Goal: Task Accomplishment & Management: Complete application form

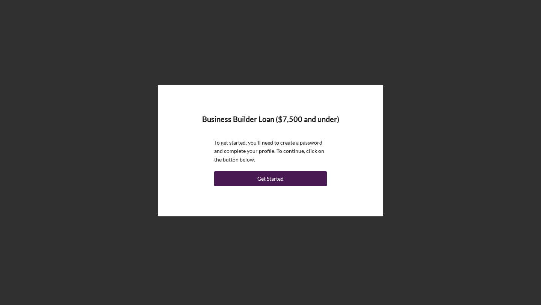
click at [289, 179] on button "Get Started" at bounding box center [270, 178] width 113 height 15
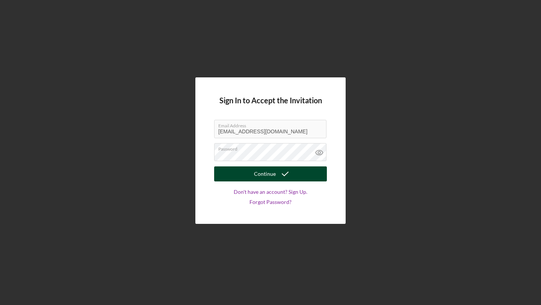
click at [279, 179] on icon "submit" at bounding box center [285, 174] width 19 height 19
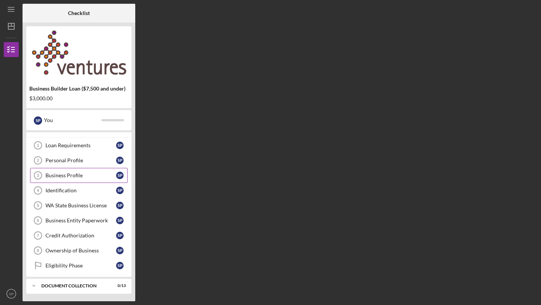
scroll to position [4, 0]
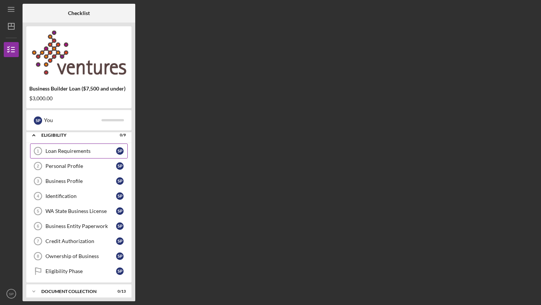
click at [91, 146] on link "Loan Requirements 1 Loan Requirements S P" at bounding box center [79, 151] width 98 height 15
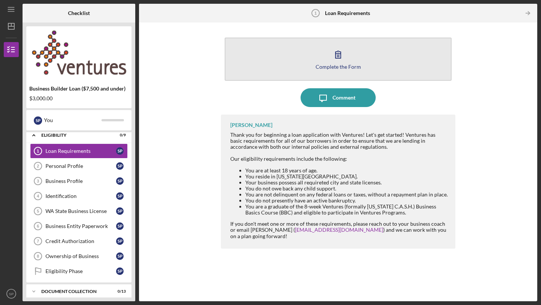
click at [327, 73] on button "Complete the Form Form" at bounding box center [338, 59] width 227 height 43
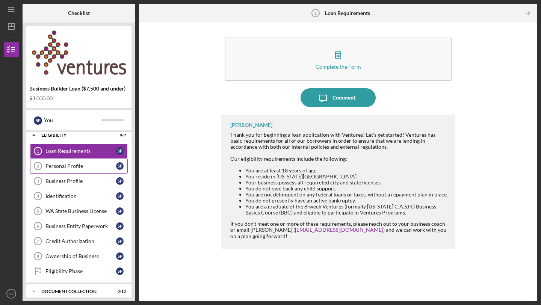
click at [103, 169] on div "Personal Profile" at bounding box center [80, 166] width 71 height 6
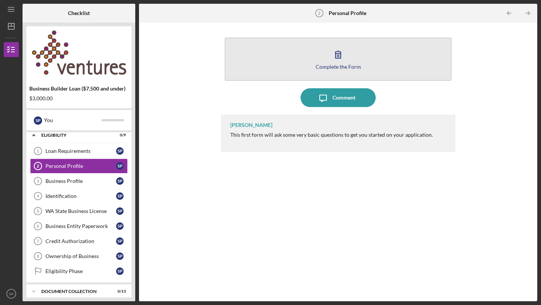
click at [319, 64] on div "Complete the Form" at bounding box center [338, 67] width 45 height 6
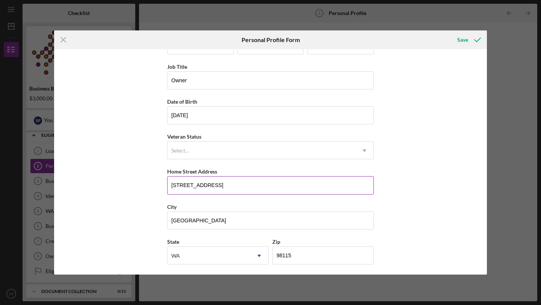
scroll to position [36, 0]
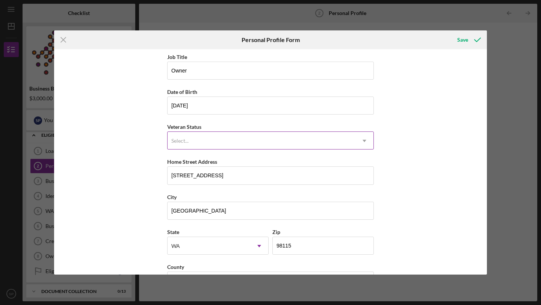
click at [242, 141] on div "Select..." at bounding box center [262, 140] width 188 height 17
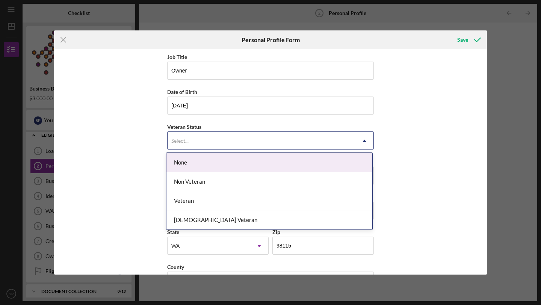
click at [242, 166] on div "None" at bounding box center [270, 162] width 206 height 19
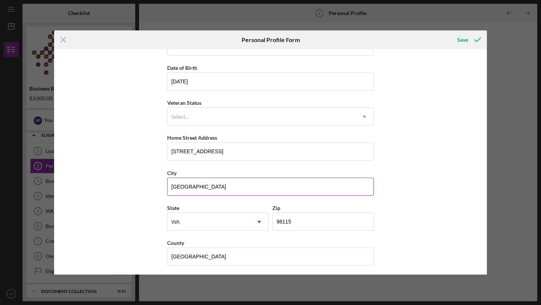
scroll to position [62, 0]
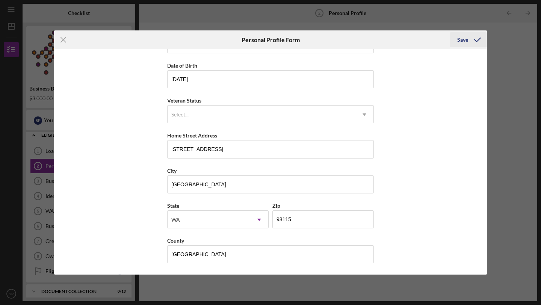
click at [462, 39] on div "Save" at bounding box center [462, 39] width 11 height 15
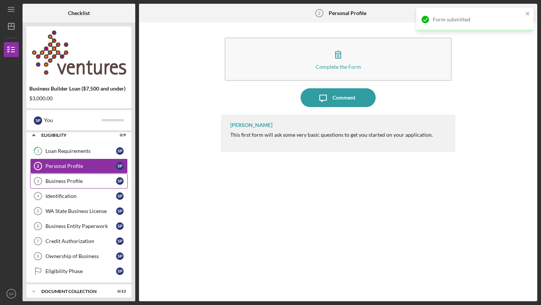
click at [89, 179] on div "Business Profile" at bounding box center [80, 181] width 71 height 6
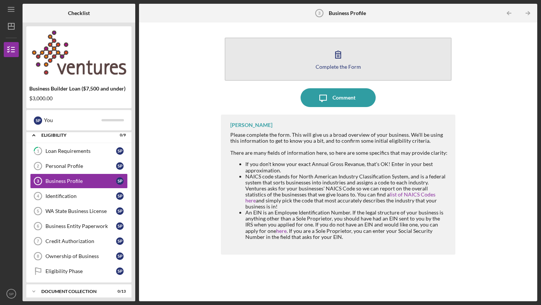
click at [319, 66] on div "Complete the Form" at bounding box center [338, 67] width 45 height 6
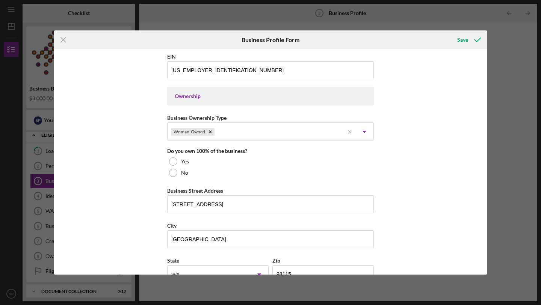
scroll to position [318, 0]
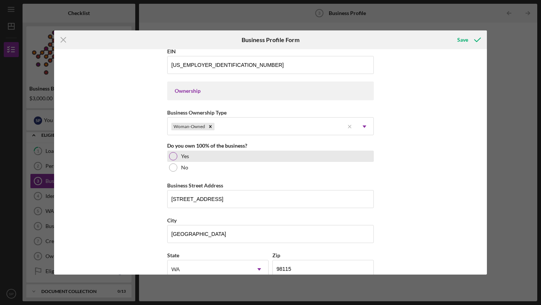
click at [173, 154] on div at bounding box center [173, 156] width 8 height 8
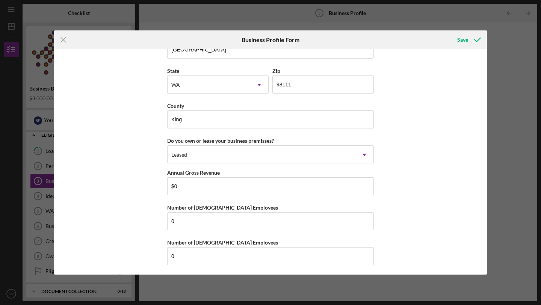
scroll to position [683, 0]
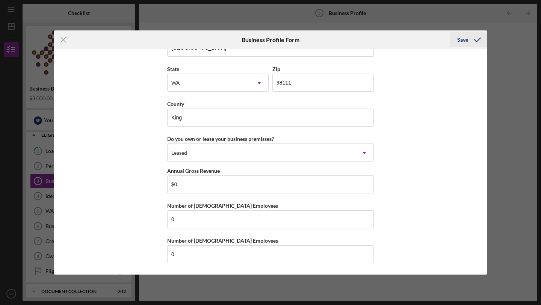
click at [465, 44] on div "Save" at bounding box center [462, 39] width 11 height 15
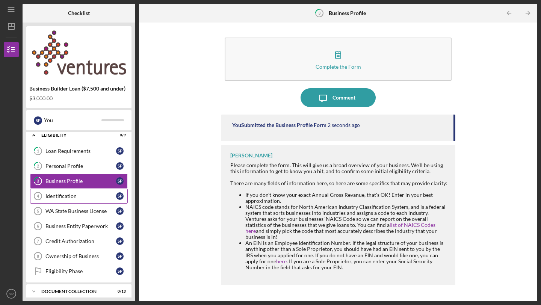
click at [81, 195] on div "Identification" at bounding box center [80, 196] width 71 height 6
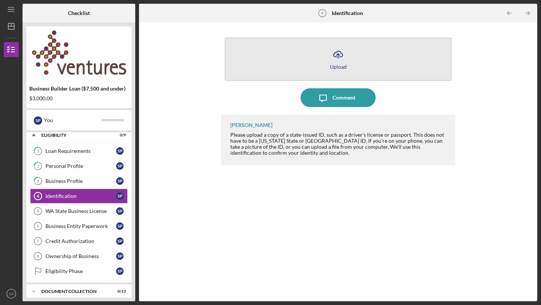
click at [338, 64] on div "Upload" at bounding box center [338, 67] width 17 height 6
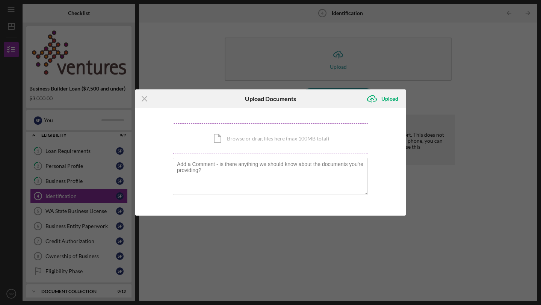
click at [301, 137] on div "Icon/Document Browse or drag files here (max 100MB total) Tap to choose files o…" at bounding box center [270, 138] width 195 height 31
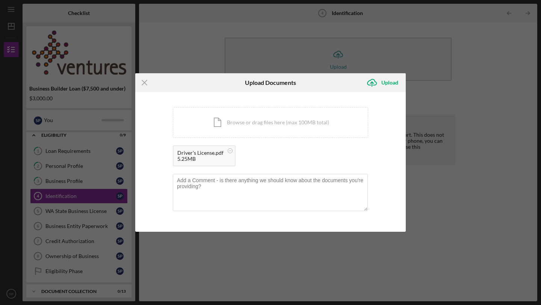
click at [202, 157] on div "5.25MB" at bounding box center [200, 159] width 46 height 6
click at [392, 82] on div "Upload" at bounding box center [390, 82] width 17 height 15
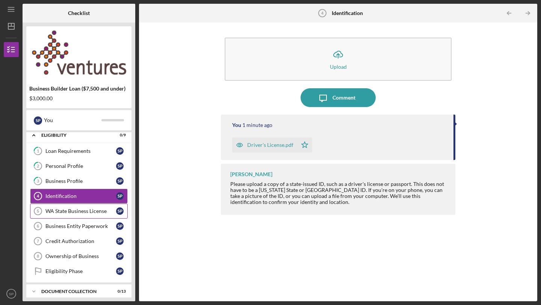
click at [68, 209] on div "WA State Business License" at bounding box center [80, 211] width 71 height 6
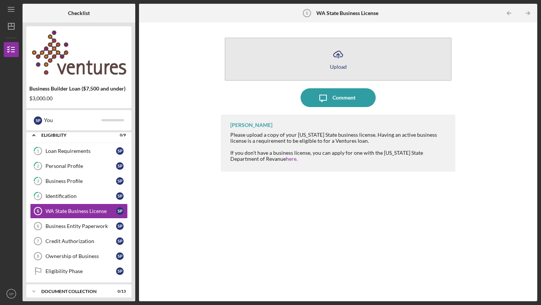
click at [332, 69] on div "Upload" at bounding box center [338, 67] width 17 height 6
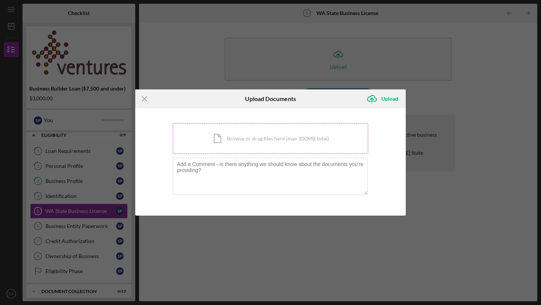
click at [290, 138] on div "Icon/Document Browse or drag files here (max 100MB total) Tap to choose files o…" at bounding box center [270, 138] width 195 height 31
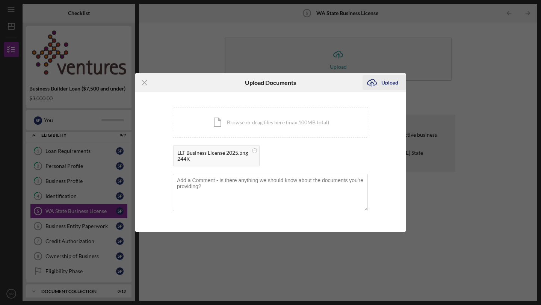
click at [391, 82] on div "Upload" at bounding box center [390, 82] width 17 height 15
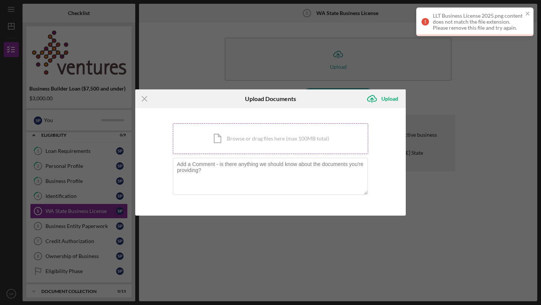
click at [223, 142] on div "Icon/Document Browse or drag files here (max 100MB total) Tap to choose files o…" at bounding box center [270, 138] width 195 height 31
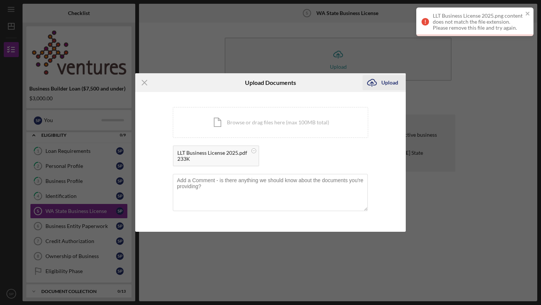
click at [389, 85] on div "Upload" at bounding box center [390, 82] width 17 height 15
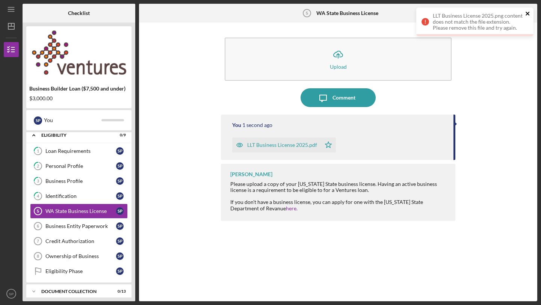
click at [529, 12] on icon "close" at bounding box center [528, 14] width 4 height 4
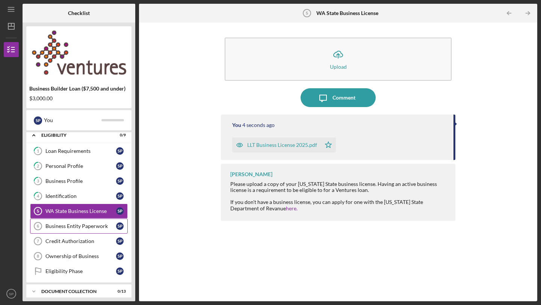
click at [64, 229] on link "Business Entity Paperwork 6 Business Entity Paperwork S P" at bounding box center [79, 226] width 98 height 15
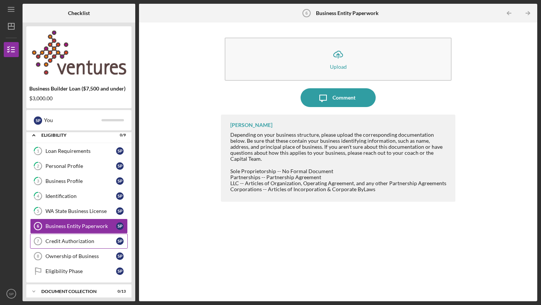
click at [111, 243] on div "Credit Authorization" at bounding box center [80, 241] width 71 height 6
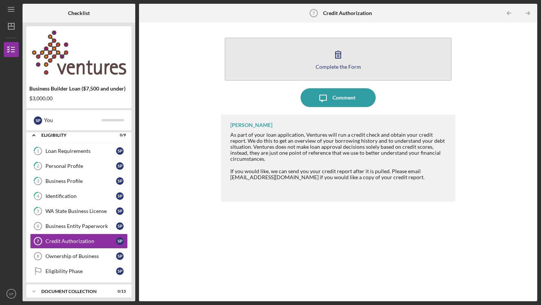
click at [339, 59] on icon "button" at bounding box center [338, 54] width 19 height 19
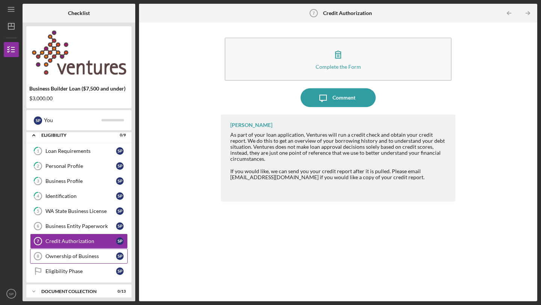
click at [75, 261] on link "Ownership of Business 8 Ownership of Business S P" at bounding box center [79, 256] width 98 height 15
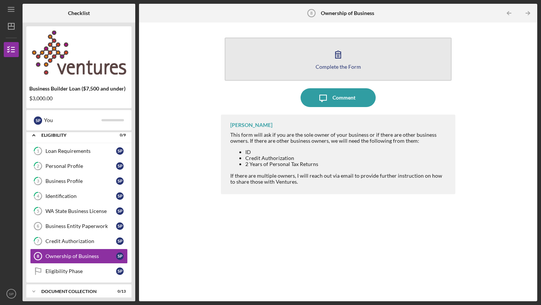
click at [330, 62] on icon "button" at bounding box center [338, 54] width 19 height 19
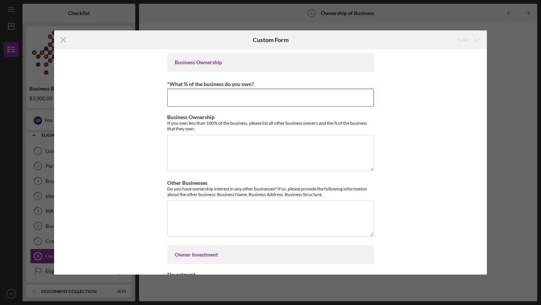
click at [238, 94] on input "*What % of the business do you own?" at bounding box center [270, 98] width 207 height 18
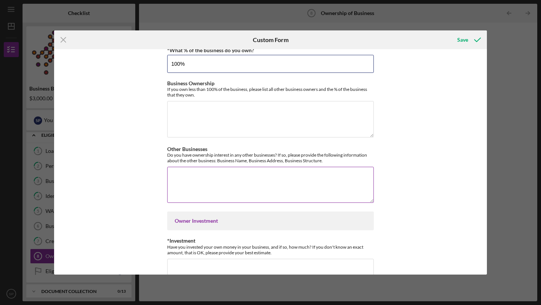
scroll to position [47, 0]
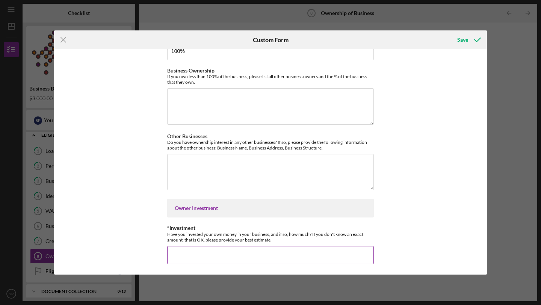
type input "100.00000%"
click at [198, 249] on input "*Investment" at bounding box center [270, 255] width 207 height 18
type input "20,000"
click at [462, 43] on div "Save" at bounding box center [462, 39] width 11 height 15
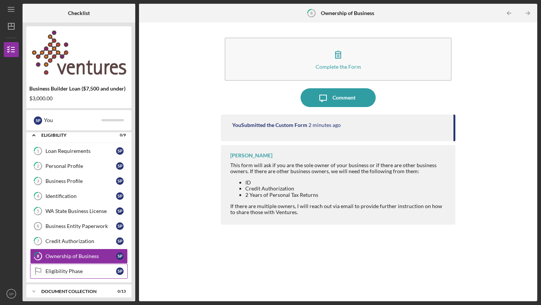
click at [84, 270] on div "Eligibility Phase" at bounding box center [80, 271] width 71 height 6
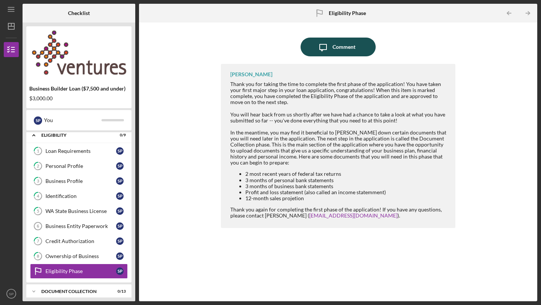
click at [327, 44] on icon "Icon/Message" at bounding box center [323, 47] width 19 height 19
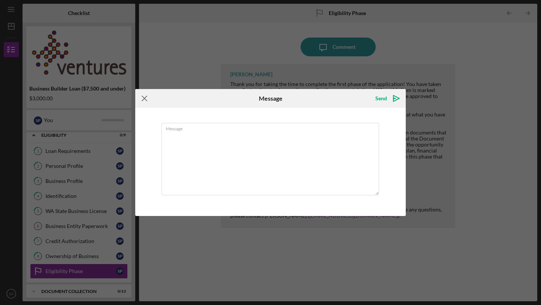
click at [142, 97] on icon "Icon/Menu Close" at bounding box center [144, 98] width 19 height 19
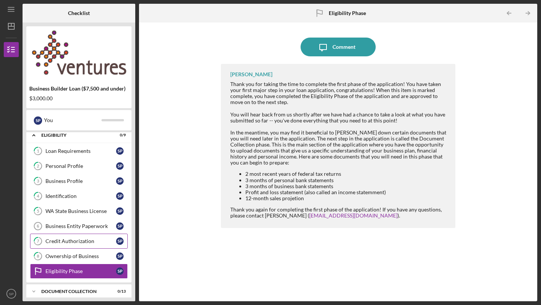
scroll to position [10, 0]
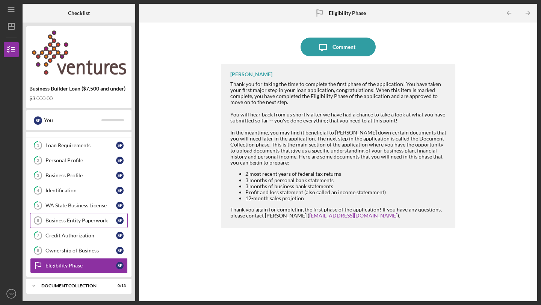
click at [94, 223] on div "Business Entity Paperwork" at bounding box center [80, 221] width 71 height 6
